Goal: Task Accomplishment & Management: Use online tool/utility

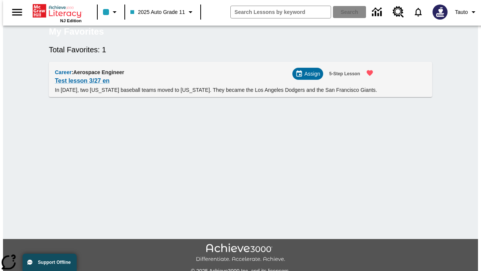
click at [311, 78] on span "Assign" at bounding box center [313, 74] width 16 height 8
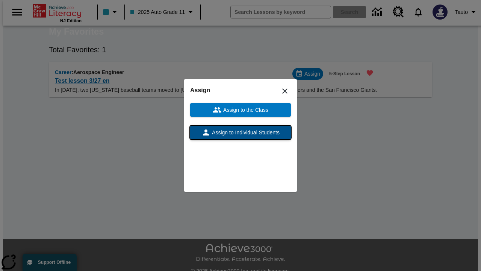
click at [241, 132] on span "Assign to Individual Students" at bounding box center [245, 133] width 69 height 8
